Goal: Task Accomplishment & Management: Manage account settings

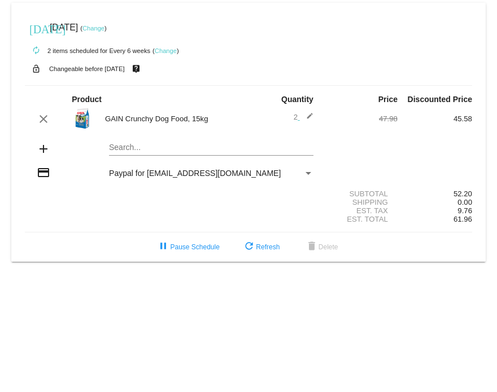
click at [104, 30] on link "Change" at bounding box center [93, 28] width 22 height 7
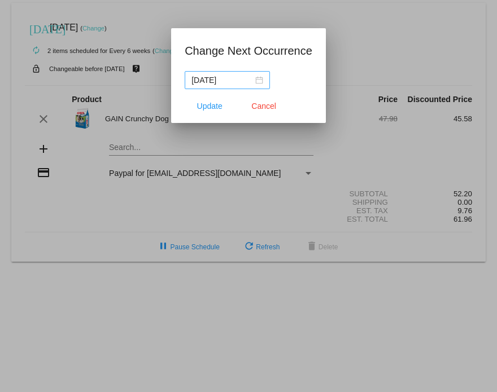
click at [256, 81] on div "[DATE]" at bounding box center [227, 80] width 72 height 12
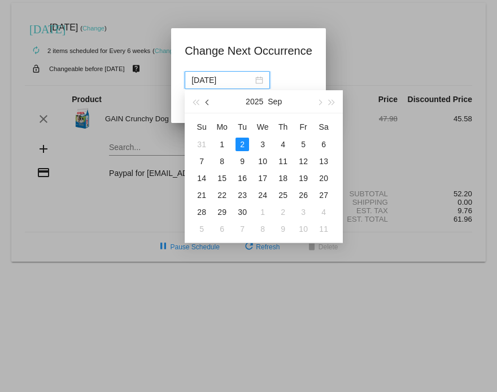
click at [206, 98] on button "button" at bounding box center [208, 101] width 12 height 23
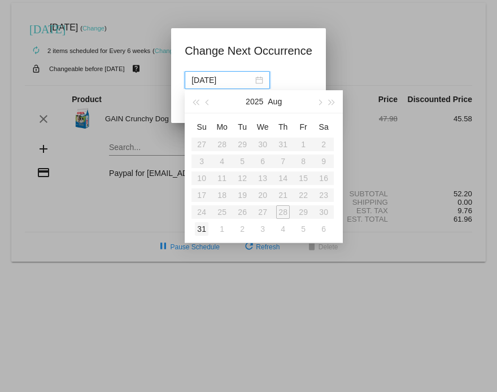
click at [203, 232] on div "31" at bounding box center [202, 229] width 14 height 14
type input "[DATE]"
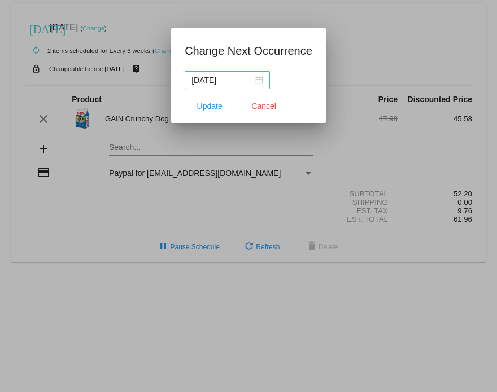
click at [260, 82] on div "[DATE]" at bounding box center [227, 80] width 72 height 12
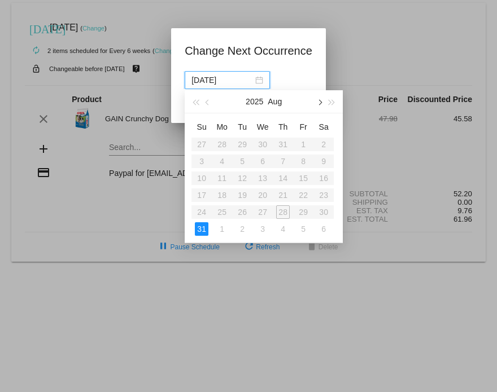
click at [319, 102] on span "button" at bounding box center [320, 102] width 6 height 6
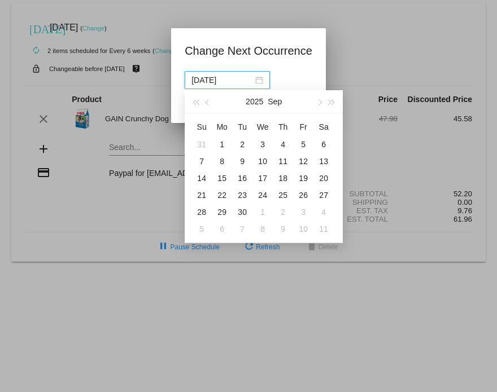
click at [243, 76] on input "[DATE]" at bounding box center [222, 80] width 62 height 12
click at [239, 86] on nz-date-picker "[DATE]" at bounding box center [227, 80] width 85 height 18
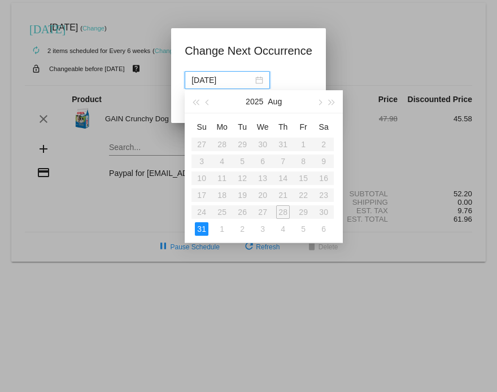
click at [291, 81] on div "[DATE]" at bounding box center [249, 80] width 128 height 18
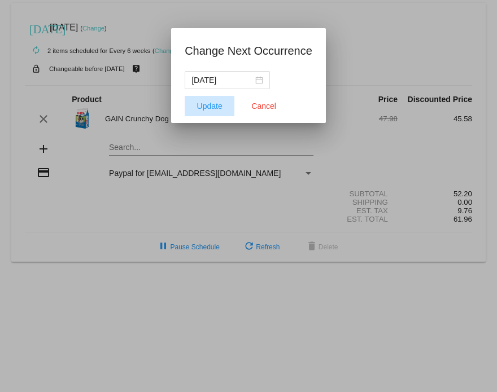
click at [219, 107] on span "Update" at bounding box center [209, 106] width 25 height 9
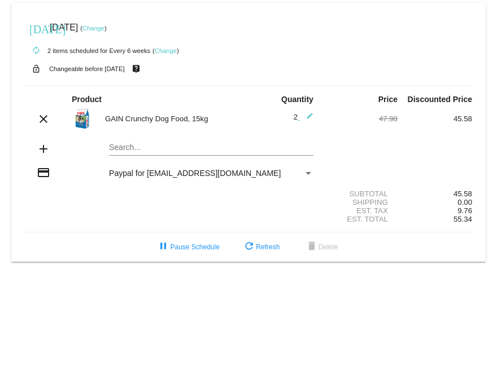
click at [219, 107] on div "clear GAIN Crunchy Dog Food, 15kg 2 edit 47.98 45.58" at bounding box center [248, 119] width 447 height 24
click at [104, 28] on link "Change" at bounding box center [93, 28] width 22 height 7
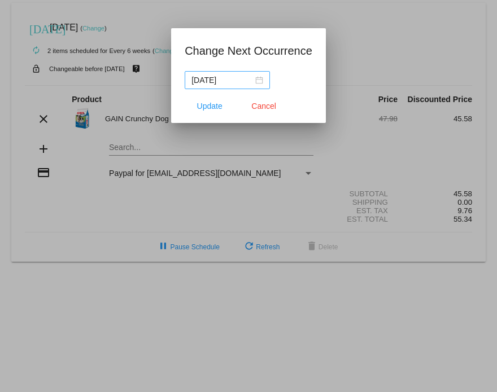
click at [258, 84] on div "[DATE]" at bounding box center [227, 80] width 72 height 12
drag, startPoint x: 258, startPoint y: 84, endPoint x: 258, endPoint y: 106, distance: 22.6
click at [258, 106] on app-change-next-occurrence-dialog "Change Next Occurrence [DATE] Update Cancel" at bounding box center [249, 82] width 128 height 81
click at [258, 106] on span "Cancel" at bounding box center [263, 106] width 25 height 9
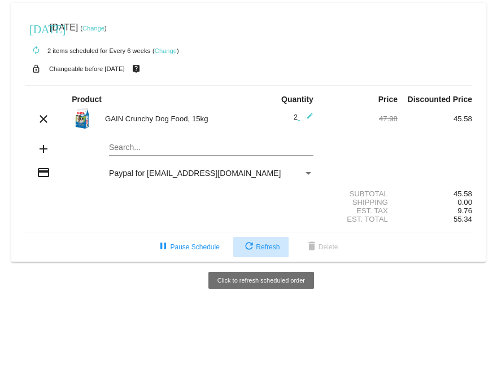
click at [271, 248] on span "refresh Refresh" at bounding box center [260, 247] width 37 height 8
